Goal: Task Accomplishment & Management: Complete application form

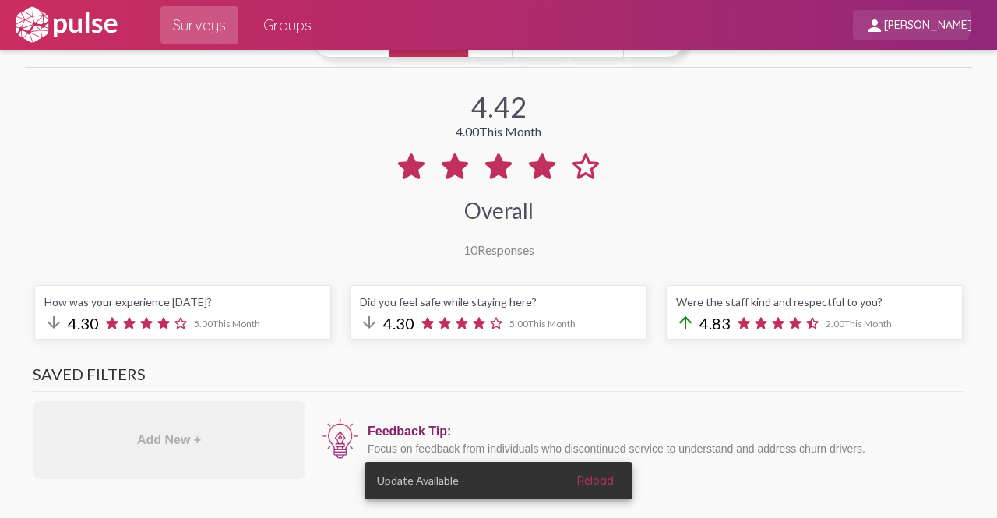
click at [927, 19] on span "[PERSON_NAME]" at bounding box center [928, 26] width 88 height 14
click at [730, 95] on div at bounding box center [498, 259] width 997 height 518
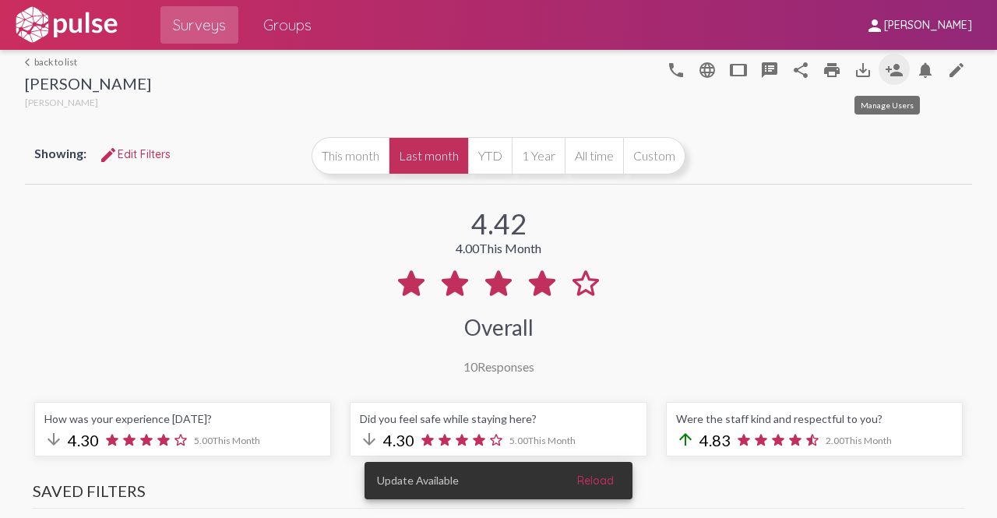
click at [885, 73] on mat-icon "person_add" at bounding box center [894, 70] width 19 height 19
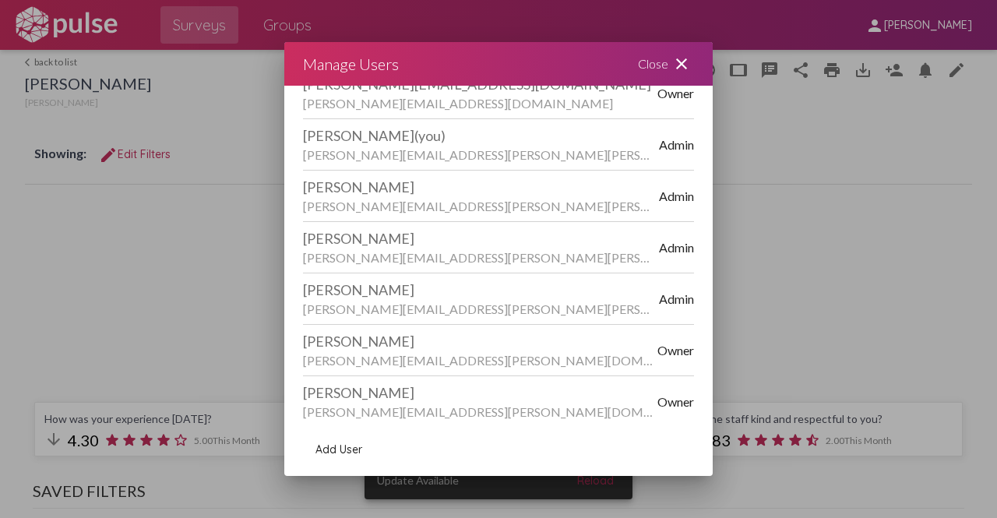
scroll to position [127, 0]
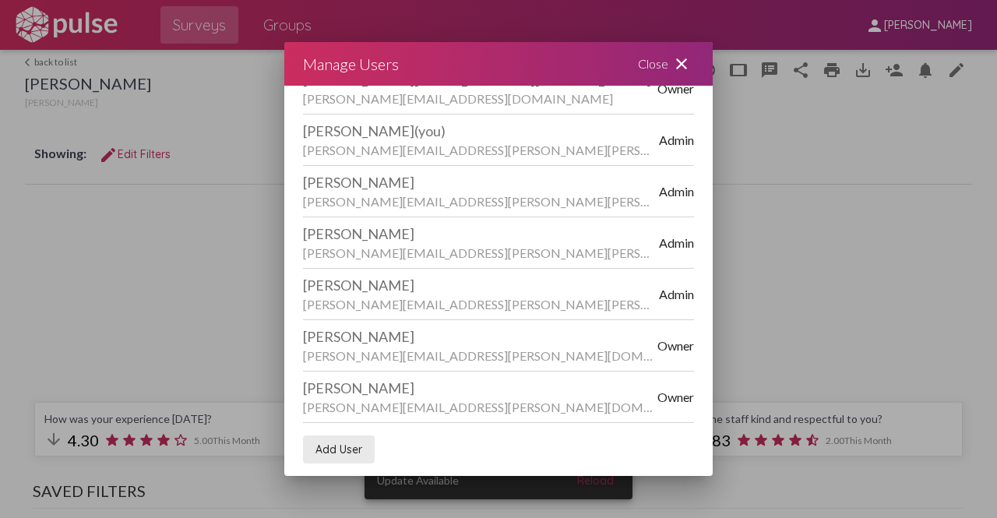
click at [346, 452] on span "Add User" at bounding box center [339, 450] width 47 height 14
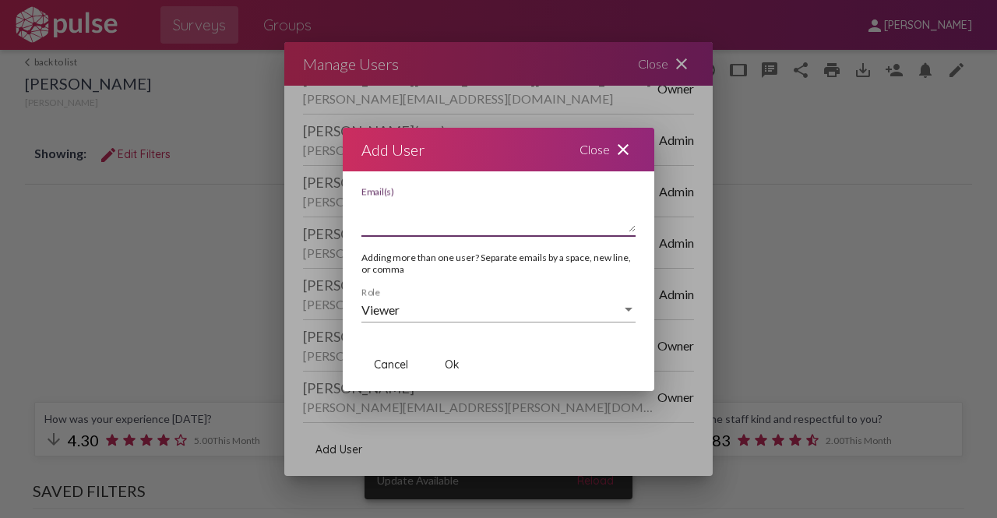
paste textarea "[PERSON_NAME][EMAIL_ADDRESS][PERSON_NAME][PERSON_NAME][DOMAIN_NAME]"
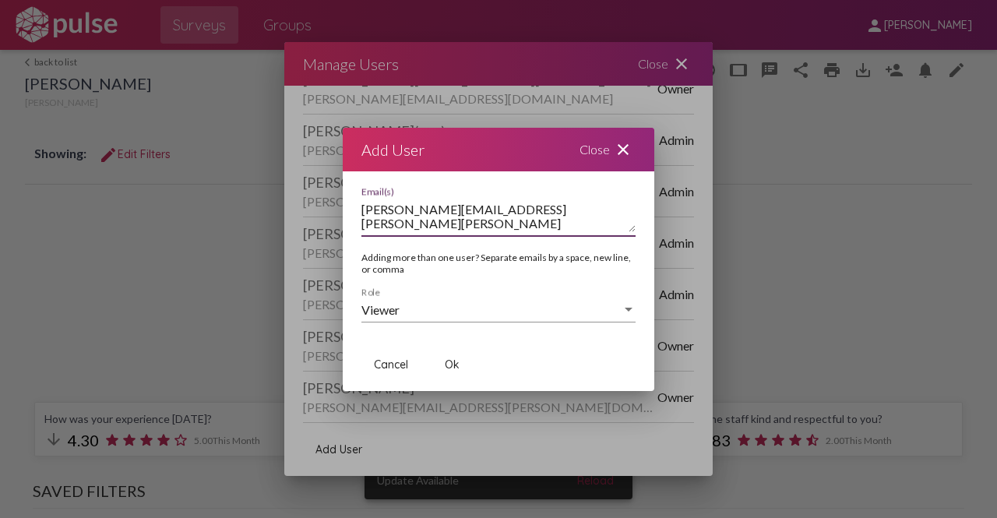
type textarea "[PERSON_NAME][EMAIL_ADDRESS][PERSON_NAME][PERSON_NAME][DOMAIN_NAME]"
click at [410, 309] on div "Viewer" at bounding box center [491, 310] width 260 height 14
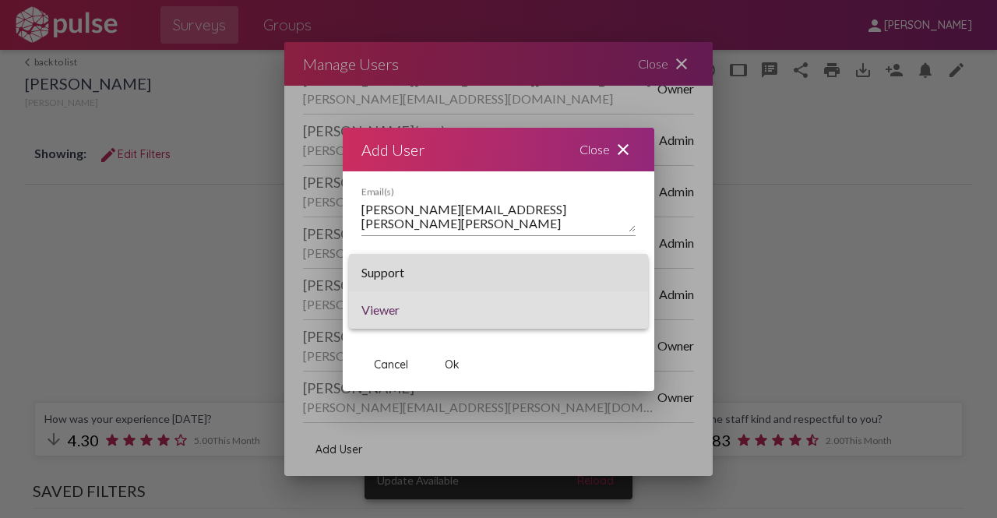
click at [405, 275] on span "Support" at bounding box center [498, 272] width 274 height 37
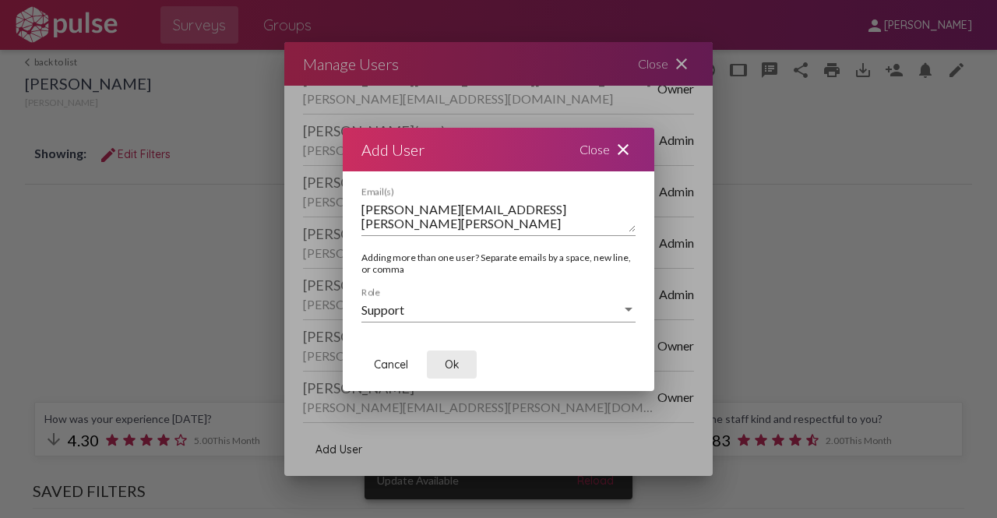
click at [455, 368] on span "Ok" at bounding box center [452, 365] width 15 height 14
